Goal: Task Accomplishment & Management: Use online tool/utility

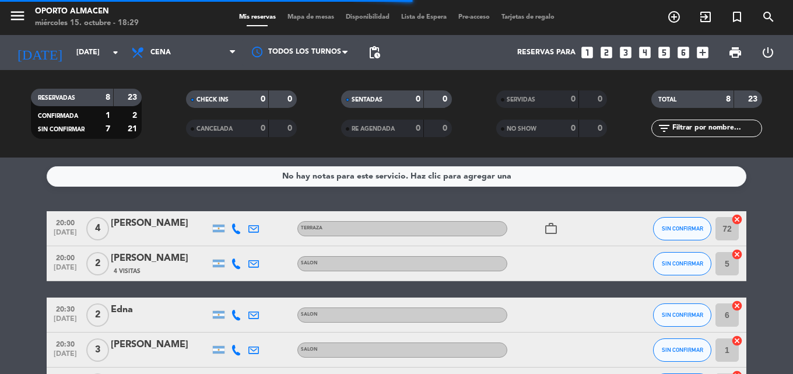
click at [236, 226] on icon at bounding box center [236, 228] width 10 height 10
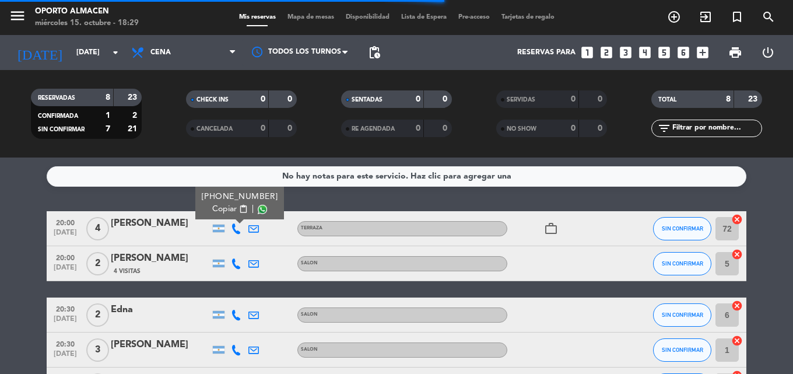
drag, startPoint x: 217, startPoint y: 208, endPoint x: 211, endPoint y: 212, distance: 7.3
click at [216, 208] on span "Copiar" at bounding box center [224, 209] width 24 height 12
click at [235, 259] on icon at bounding box center [236, 263] width 10 height 10
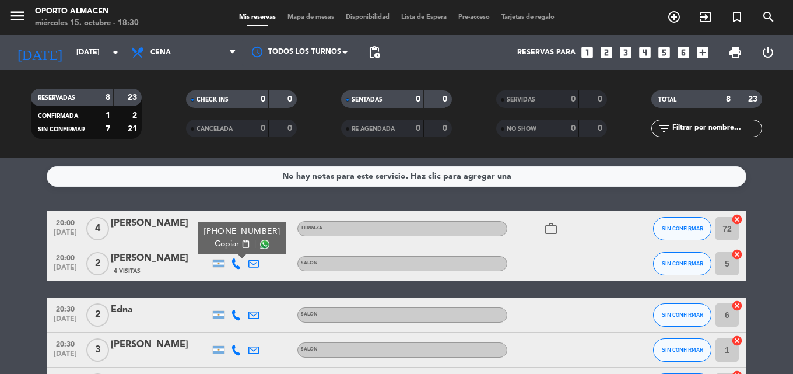
click at [227, 245] on span "Copiar" at bounding box center [226, 244] width 24 height 12
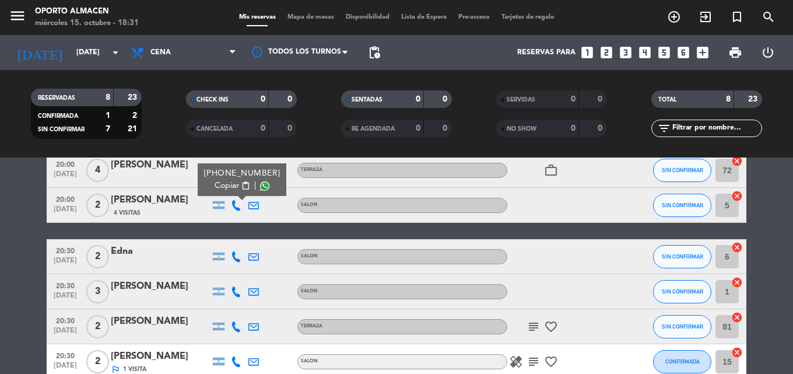
scroll to position [117, 0]
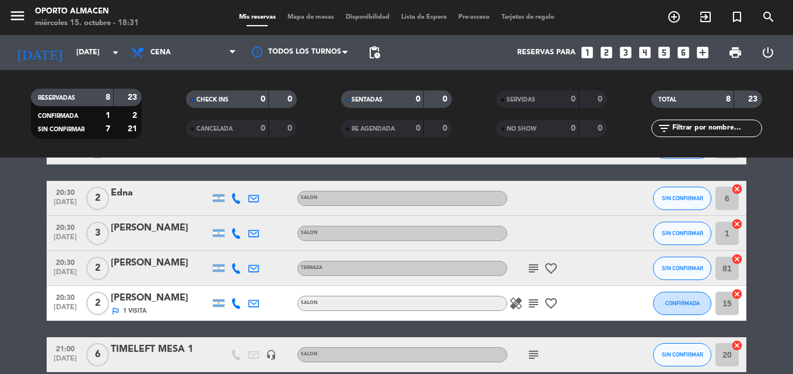
click at [237, 199] on icon at bounding box center [236, 198] width 10 height 10
click at [223, 181] on span "Copiar" at bounding box center [226, 178] width 24 height 12
click at [237, 228] on icon at bounding box center [236, 233] width 10 height 10
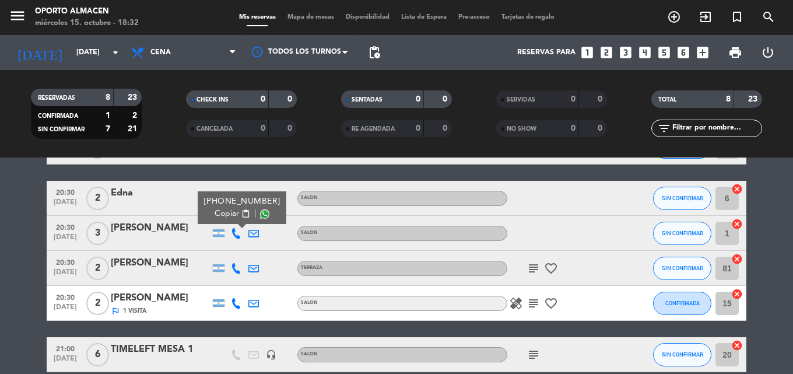
click at [221, 214] on span "Copiar" at bounding box center [226, 213] width 24 height 12
click at [234, 267] on icon at bounding box center [236, 268] width 10 height 10
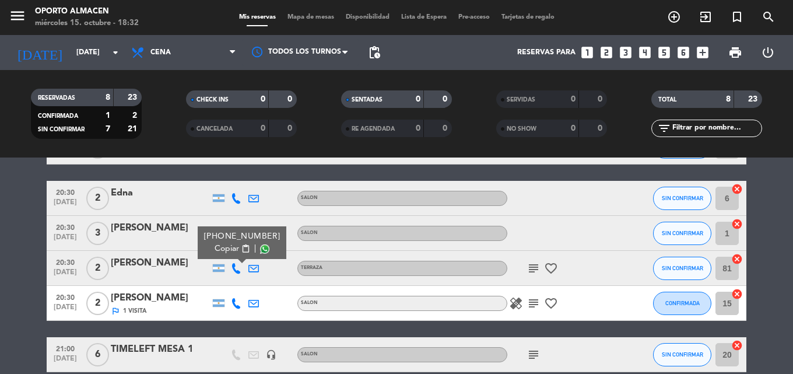
click at [230, 251] on span "Copiar" at bounding box center [226, 248] width 24 height 12
click at [236, 300] on icon at bounding box center [236, 303] width 10 height 10
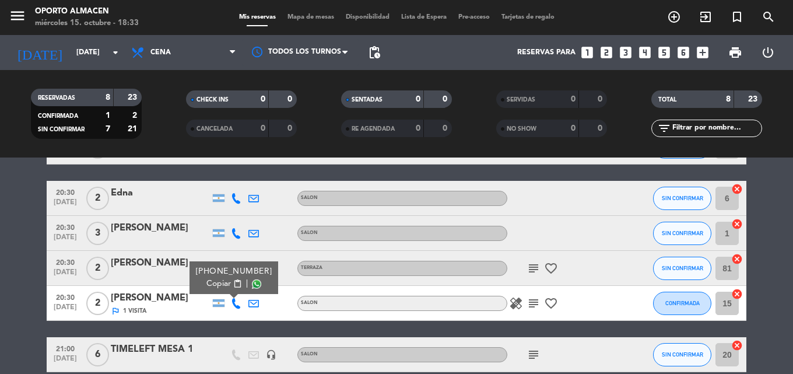
click at [223, 281] on span "Copiar" at bounding box center [218, 283] width 24 height 12
